Goal: Task Accomplishment & Management: Manage account settings

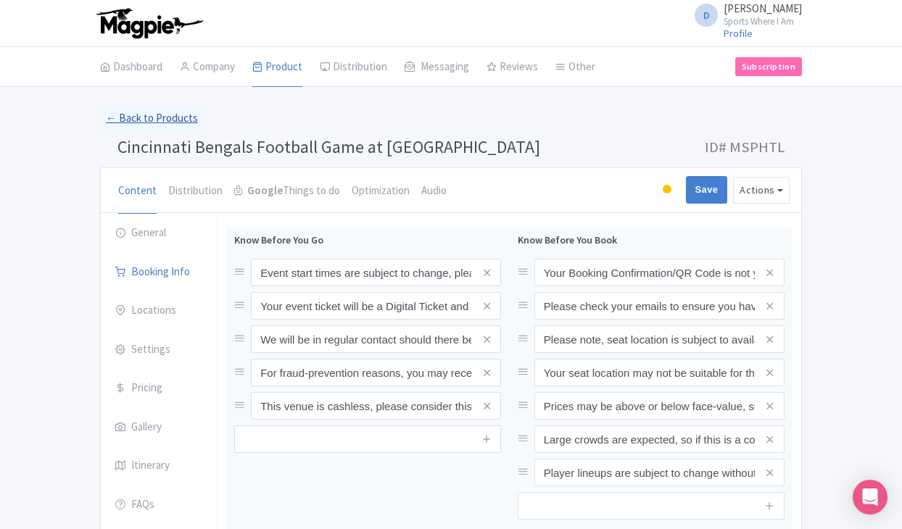
click at [127, 107] on link "← Back to Products" at bounding box center [152, 118] width 104 height 28
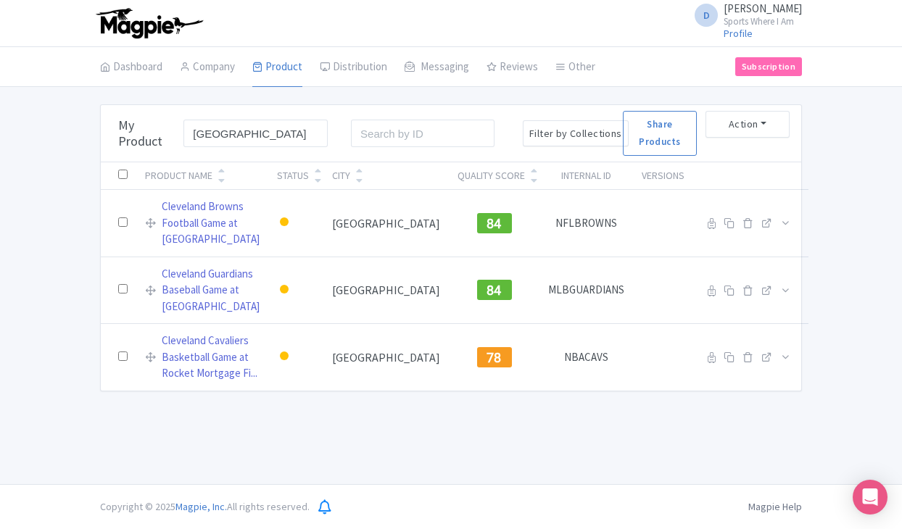
type input "[GEOGRAPHIC_DATA]"
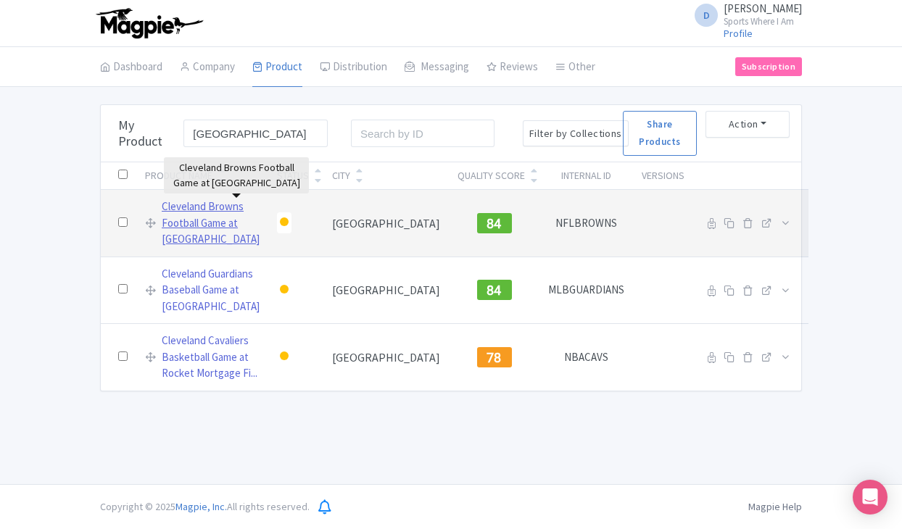
drag, startPoint x: 230, startPoint y: 157, endPoint x: 218, endPoint y: 218, distance: 62.7
click at [218, 218] on link "Cleveland Browns Football Game at [GEOGRAPHIC_DATA]" at bounding box center [211, 223] width 98 height 49
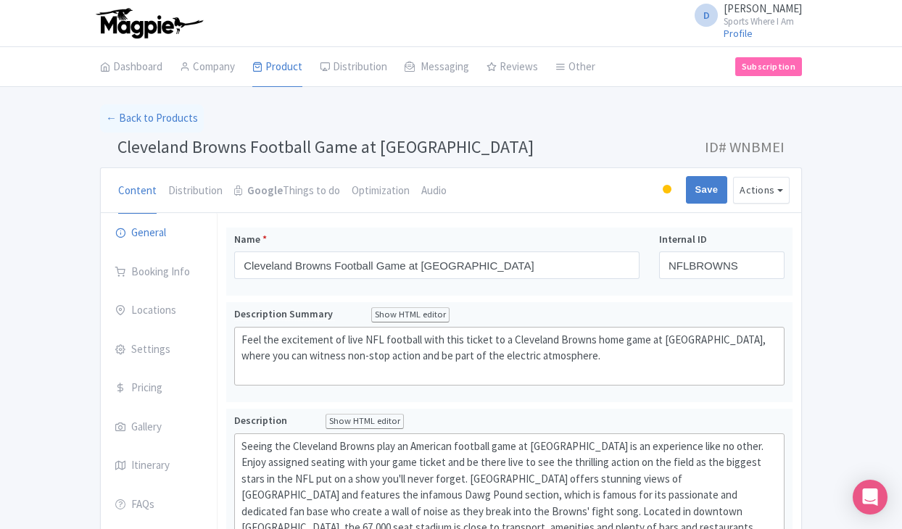
drag, startPoint x: 120, startPoint y: 146, endPoint x: 503, endPoint y: 162, distance: 383.2
copy span "Cleveland Browns Football Game at [GEOGRAPHIC_DATA]"
